Goal: Complete application form: Complete application form

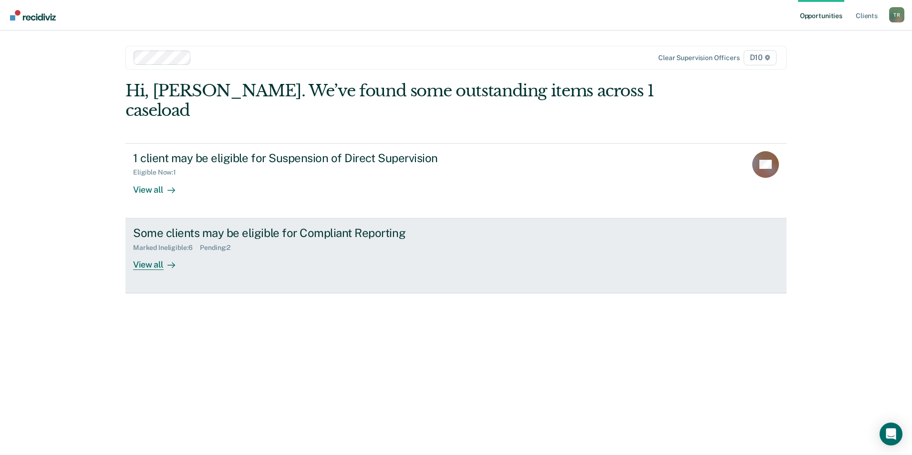
click at [235, 226] on div "Some clients may be eligible for Compliant Reporting" at bounding box center [300, 233] width 335 height 14
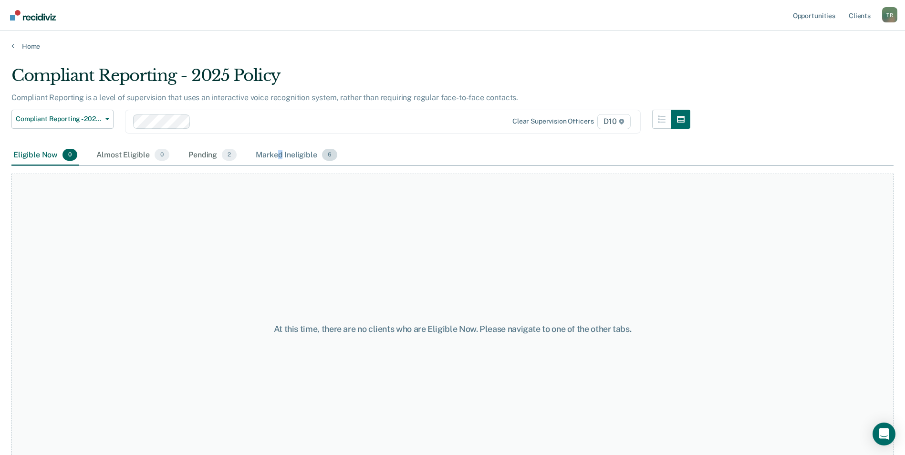
click at [280, 158] on div "Marked Ineligible 6" at bounding box center [296, 155] width 85 height 21
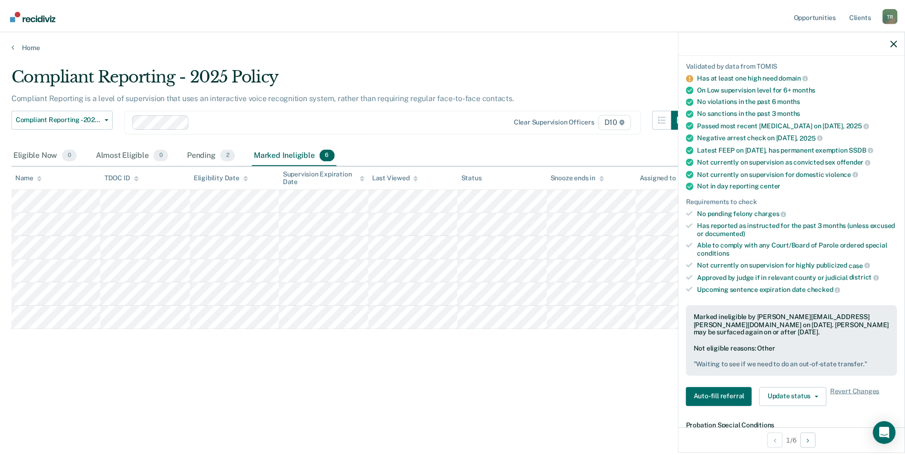
scroll to position [191, 0]
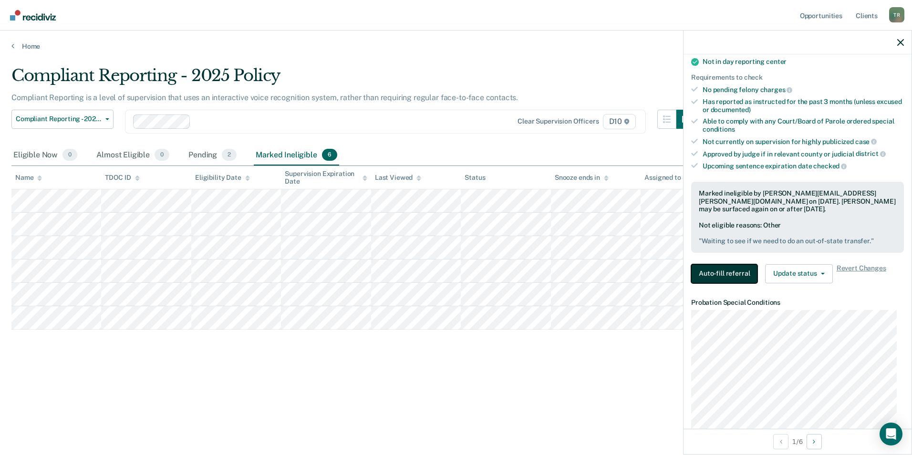
click at [718, 269] on button "Auto-fill referral" at bounding box center [724, 273] width 66 height 19
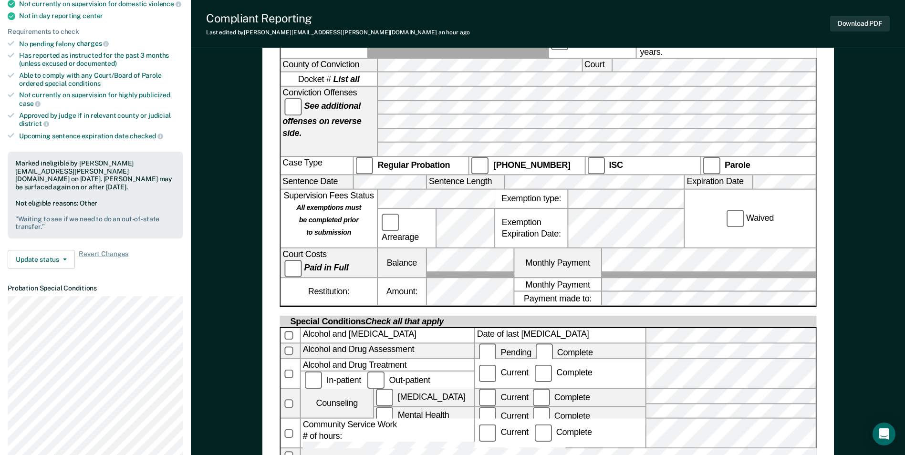
scroll to position [334, 0]
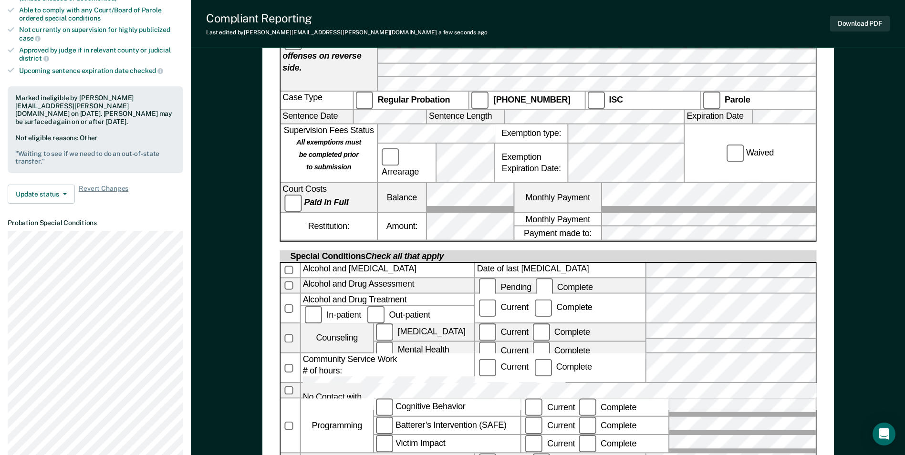
click at [285, 399] on label at bounding box center [289, 426] width 19 height 54
click at [580, 402] on label "Complete" at bounding box center [608, 407] width 62 height 10
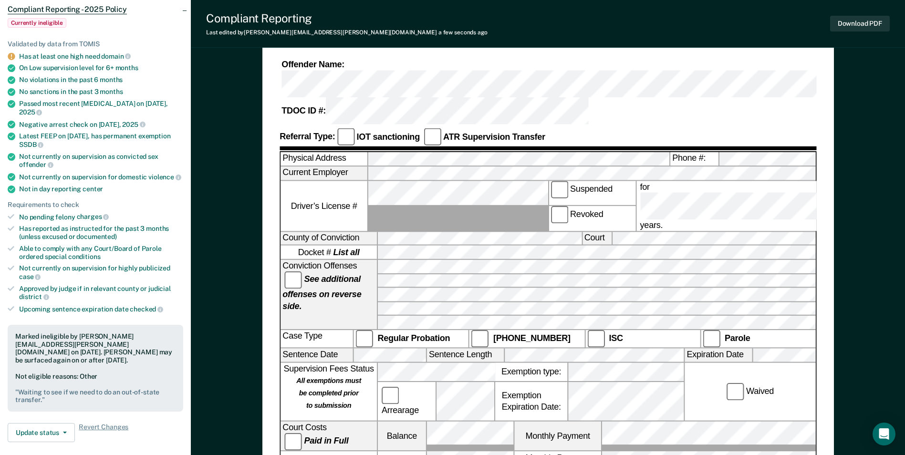
scroll to position [0, 0]
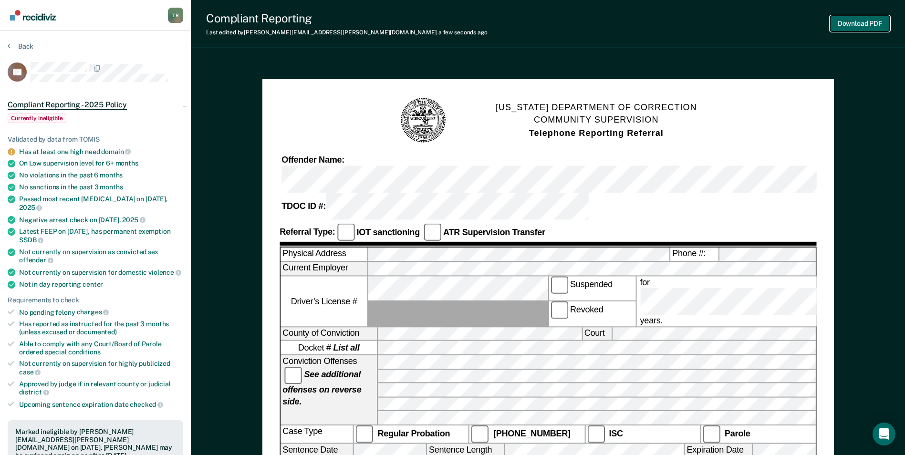
click at [847, 28] on button "Download PDF" at bounding box center [860, 24] width 60 height 16
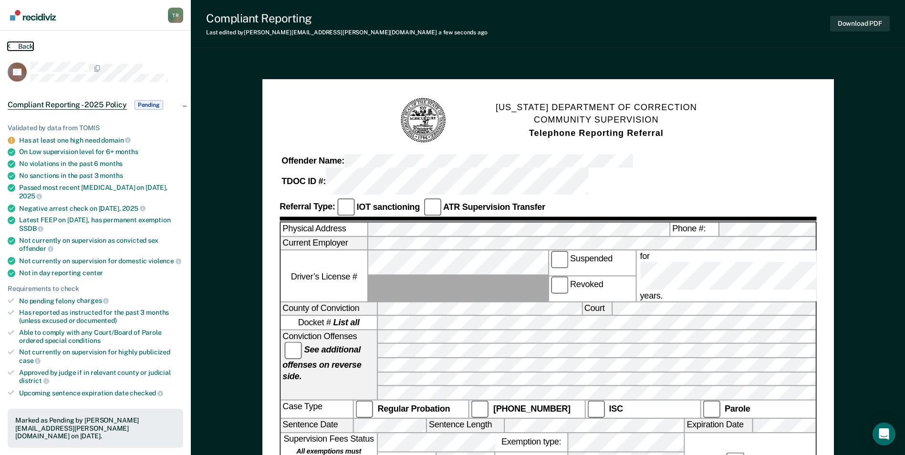
click at [16, 47] on button "Back" at bounding box center [21, 46] width 26 height 9
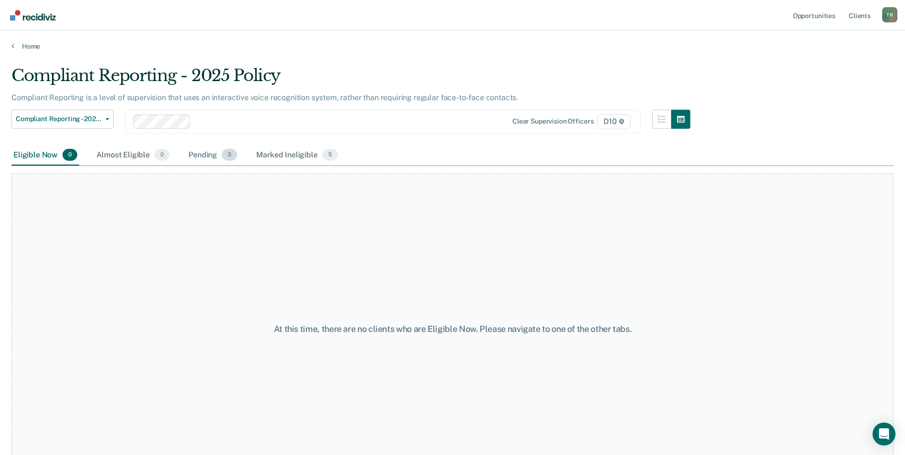
click at [204, 152] on div "Pending 3" at bounding box center [212, 155] width 52 height 21
